Goal: Task Accomplishment & Management: Use online tool/utility

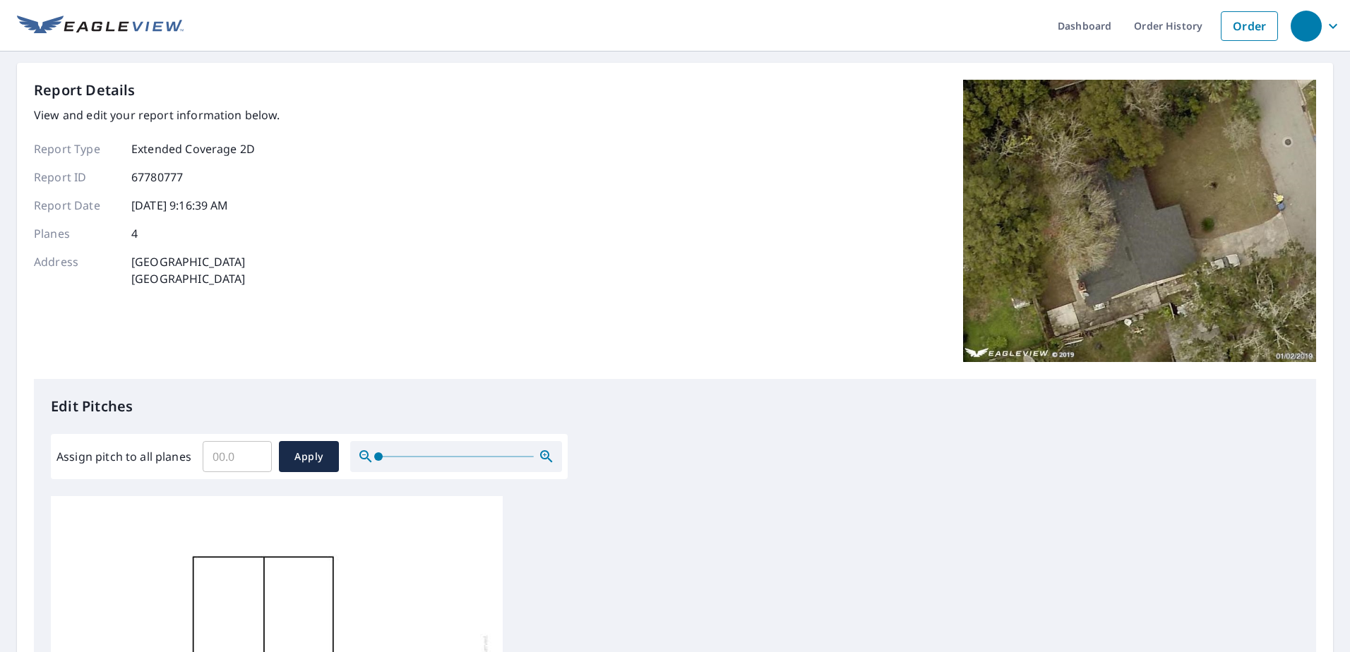
click at [244, 457] on input "Assign pitch to all planes" at bounding box center [237, 457] width 69 height 40
type input "5"
click at [306, 453] on span "Apply" at bounding box center [308, 457] width 37 height 18
type input "5"
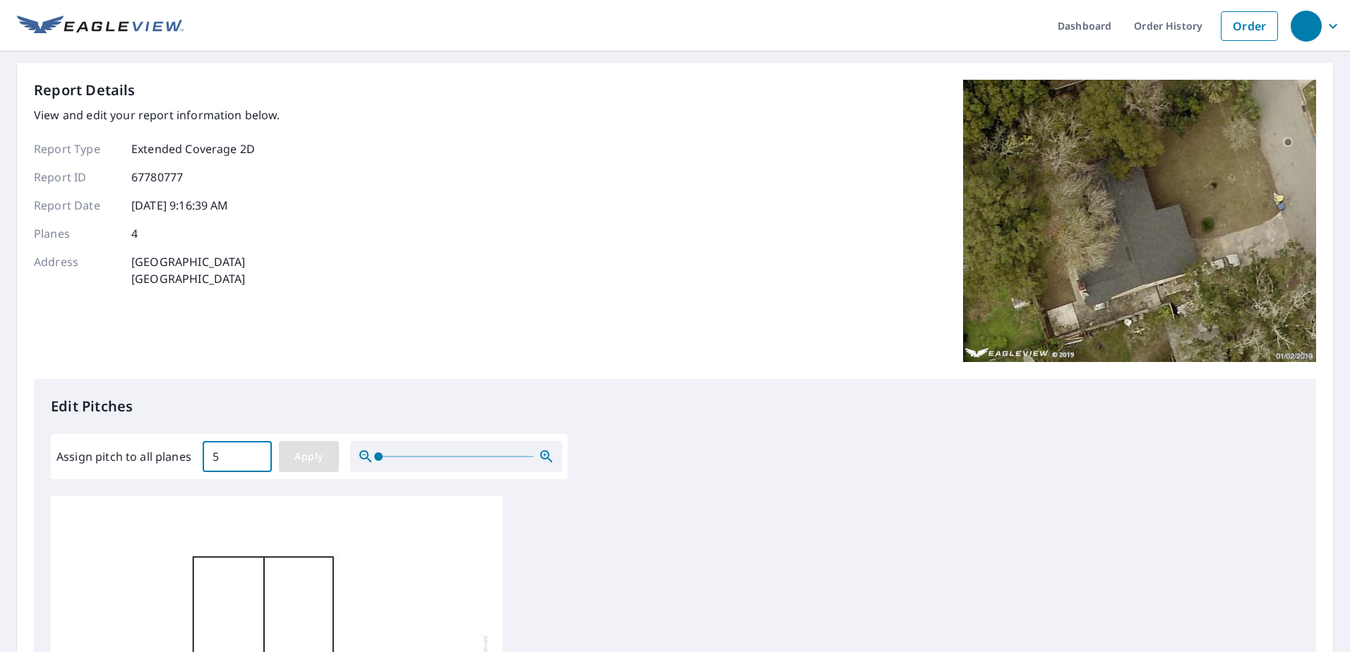
type input "5"
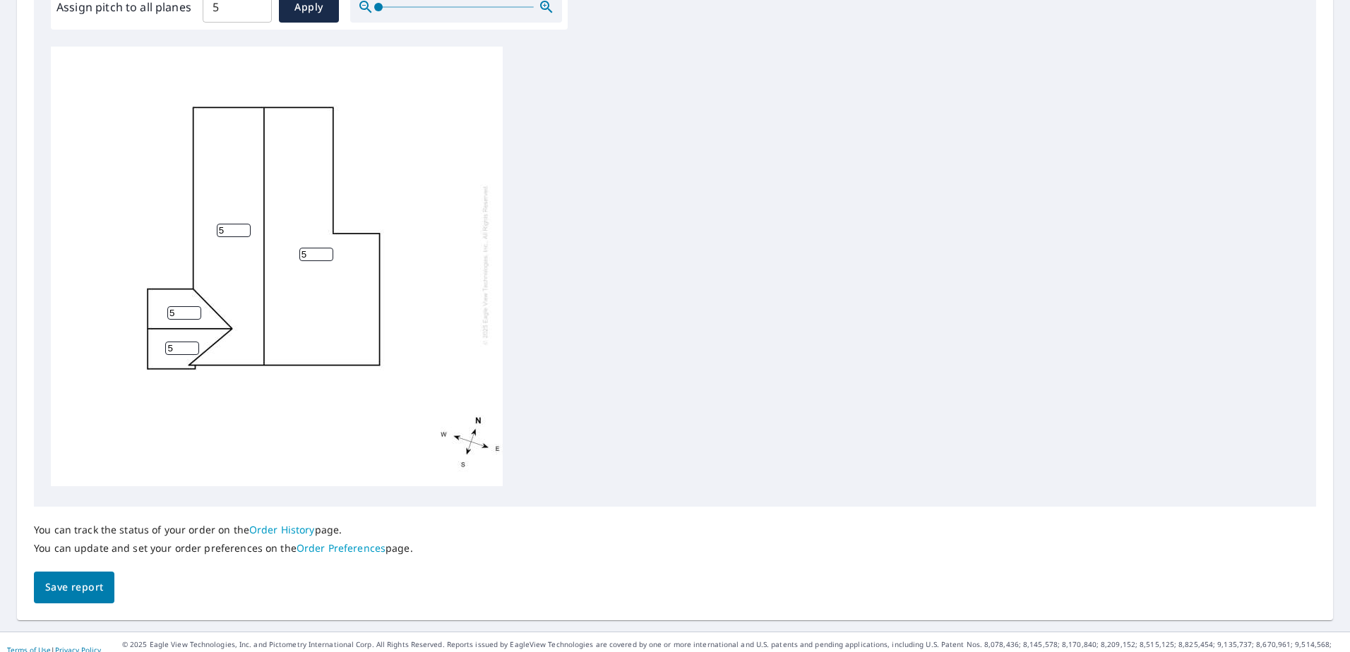
scroll to position [465, 0]
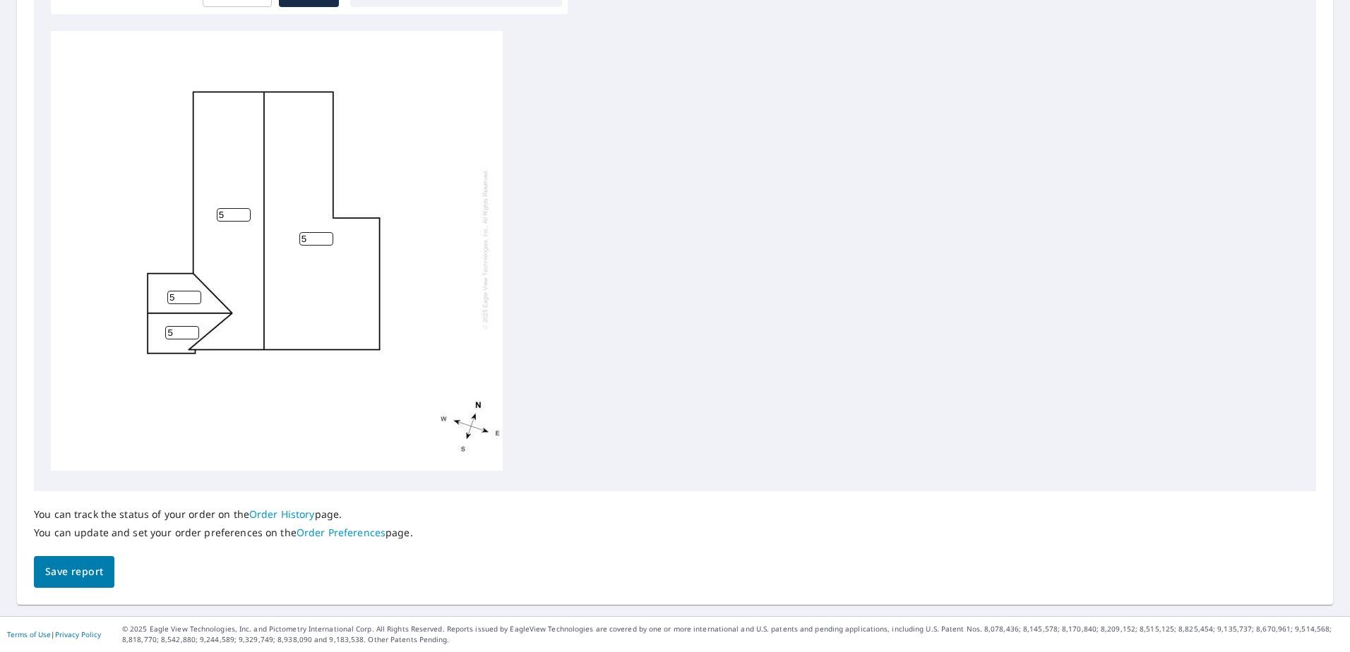
click at [179, 291] on input "5" at bounding box center [184, 297] width 34 height 13
type input "6"
click at [195, 291] on input "6" at bounding box center [184, 297] width 34 height 13
type input "6"
click at [191, 326] on input "6" at bounding box center [182, 332] width 34 height 13
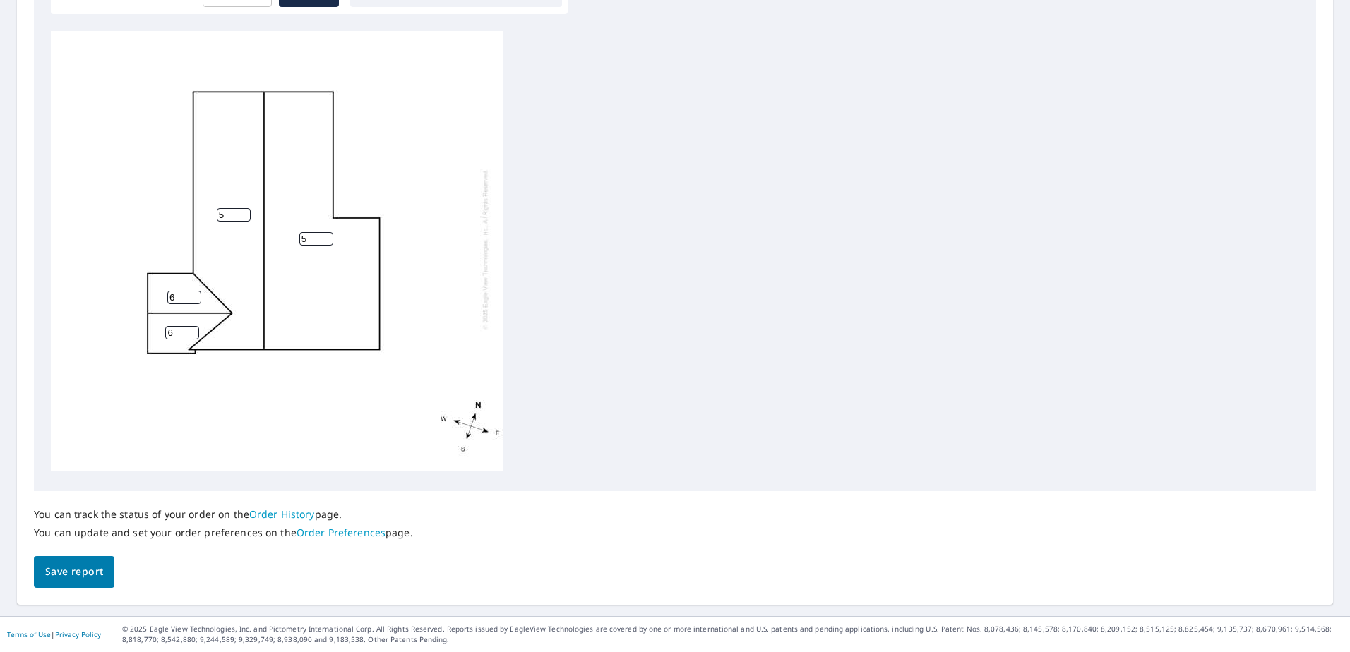
click at [86, 565] on span "Save report" at bounding box center [74, 572] width 58 height 18
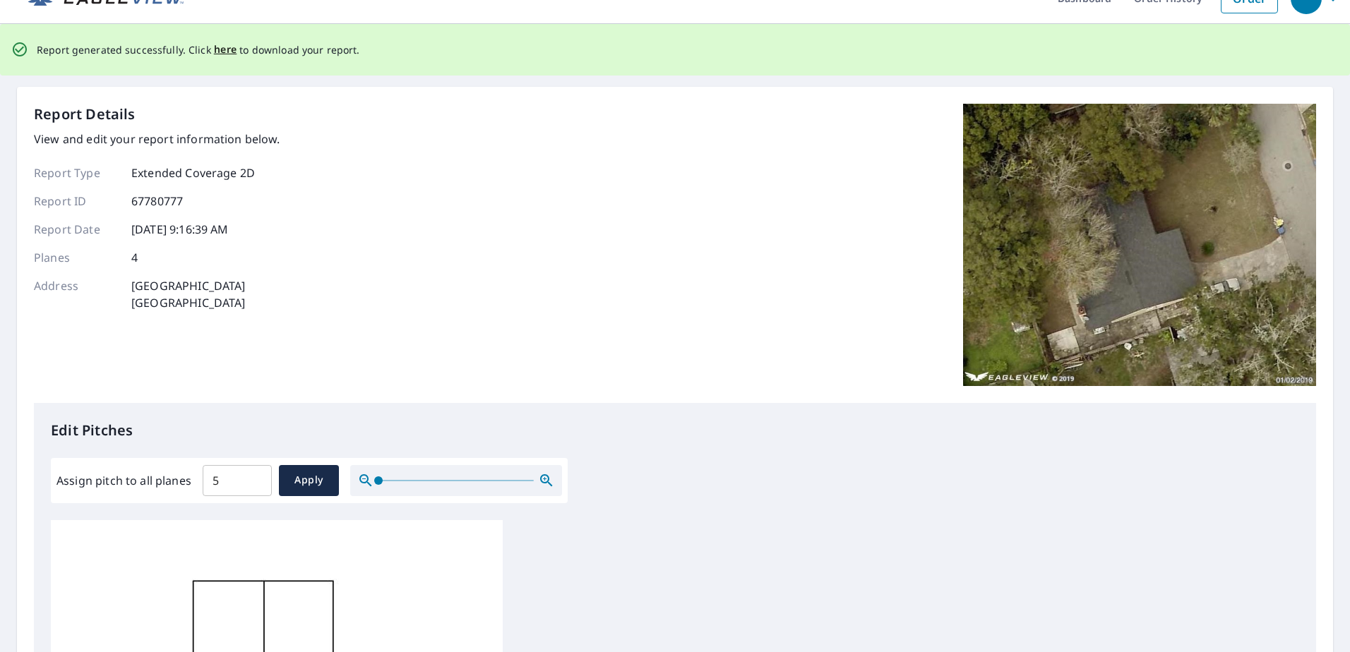
scroll to position [0, 0]
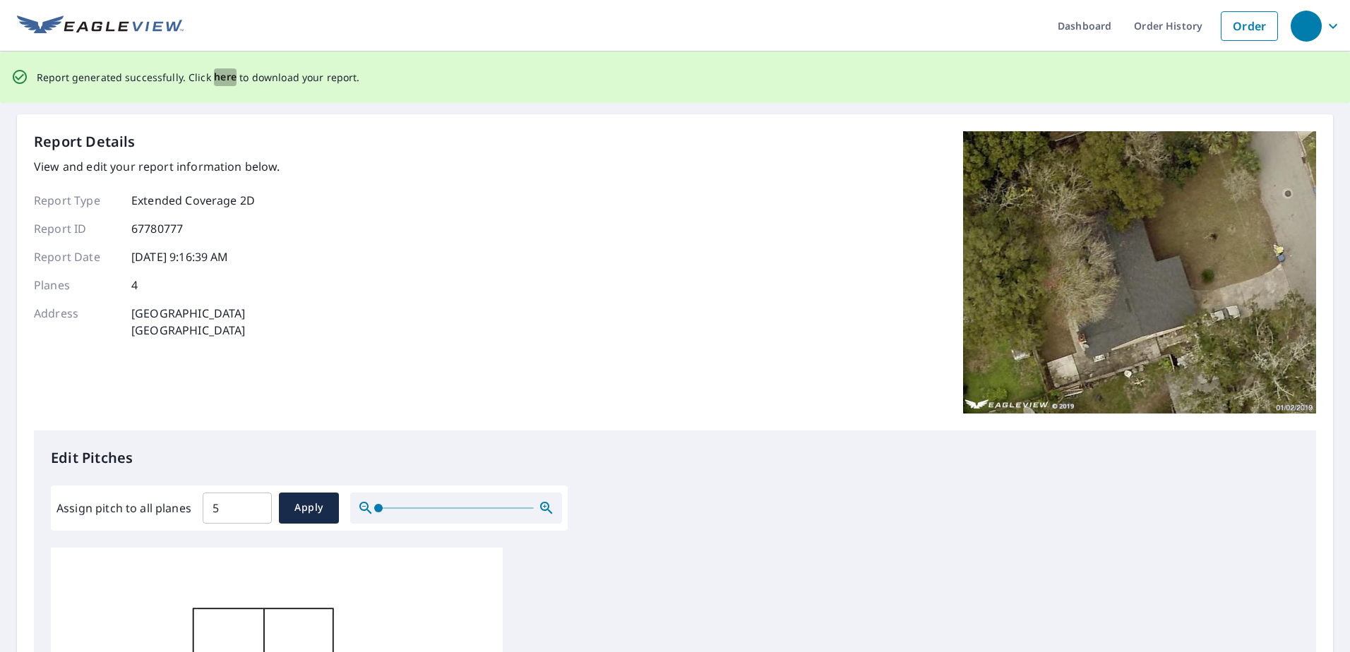
click at [214, 73] on span "here" at bounding box center [225, 77] width 23 height 18
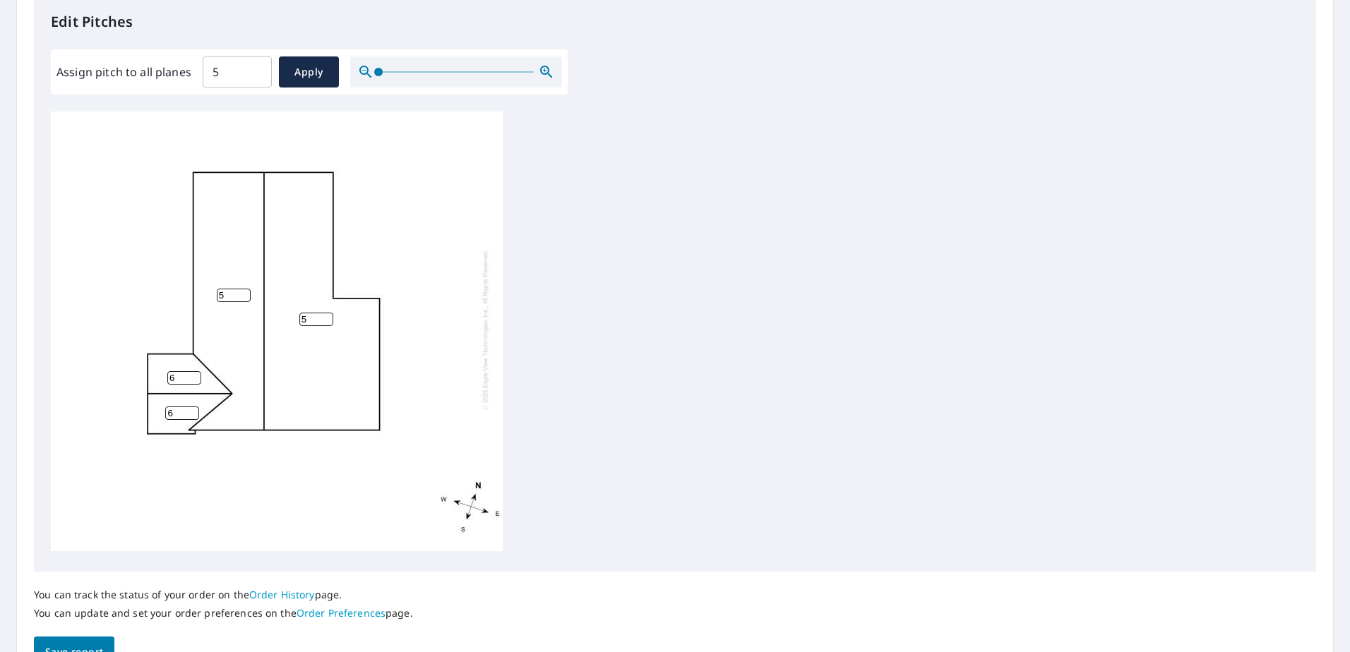
scroll to position [424, 0]
